Goal: Consume media (video, audio): Consume media (video, audio)

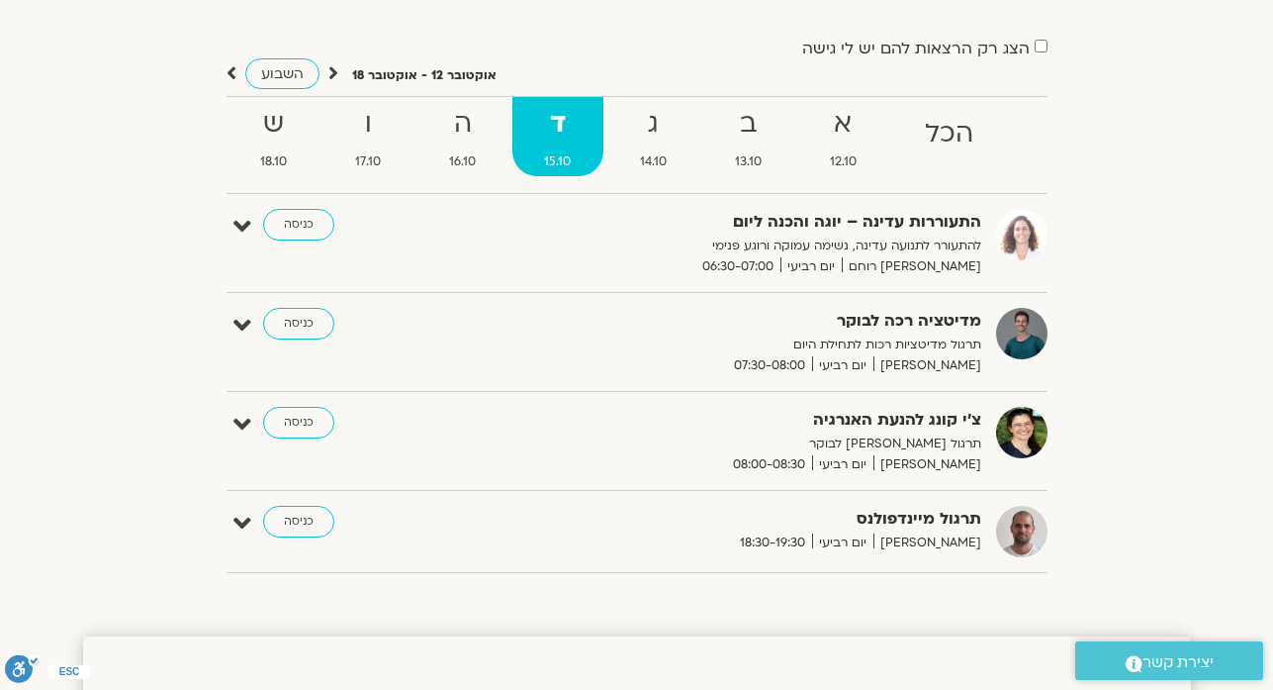
scroll to position [139, 0]
